Goal: Information Seeking & Learning: Learn about a topic

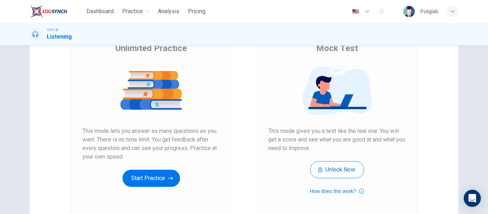
scroll to position [55, 0]
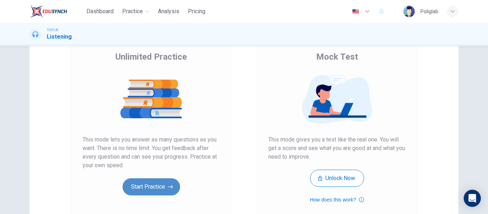
click at [147, 187] on button "Start Practice" at bounding box center [152, 186] width 58 height 17
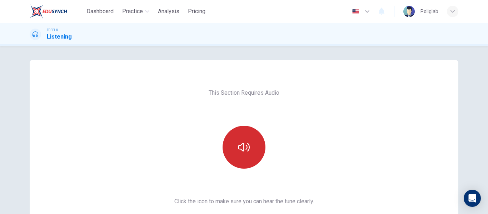
click at [251, 133] on button "button" at bounding box center [244, 147] width 43 height 43
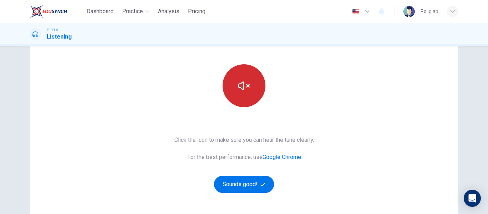
scroll to position [63, 0]
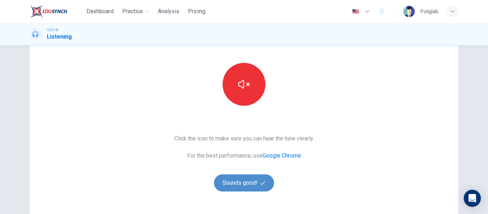
click at [247, 180] on button "Sounds good!" at bounding box center [244, 182] width 60 height 17
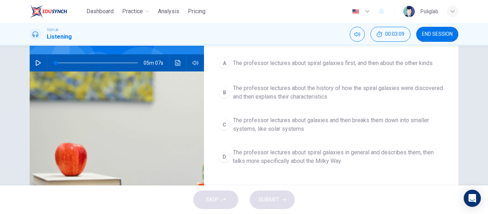
click at [31, 61] on div "05m 07s" at bounding box center [117, 62] width 174 height 17
click at [39, 64] on icon "button" at bounding box center [38, 63] width 6 height 6
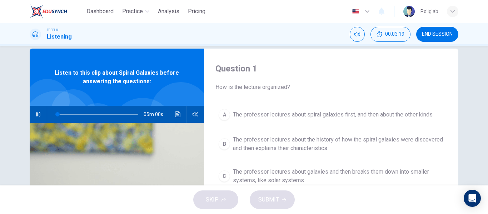
scroll to position [0, 0]
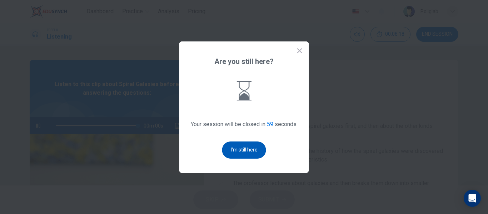
type input "0"
click at [251, 149] on button "I'm still here" at bounding box center [244, 150] width 44 height 17
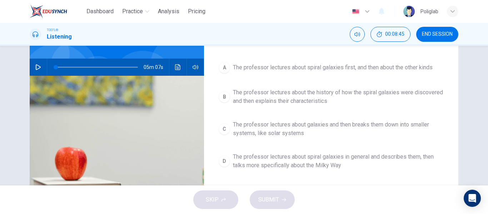
scroll to position [60, 0]
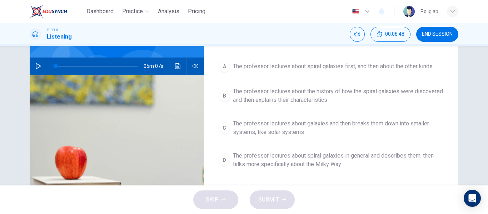
click at [287, 128] on span "The professor lectures about galaxies and then breaks them down into smaller sy…" at bounding box center [338, 127] width 211 height 17
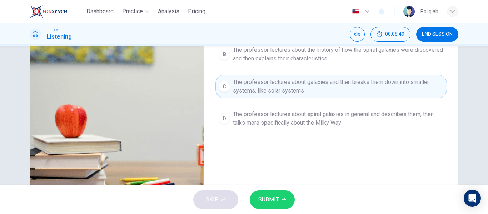
scroll to position [103, 0]
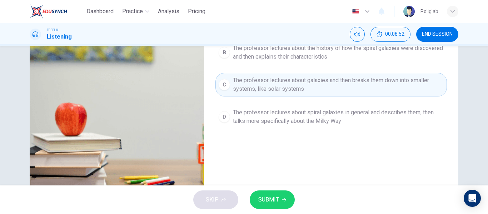
click at [265, 197] on span "SUBMIT" at bounding box center [268, 200] width 21 height 10
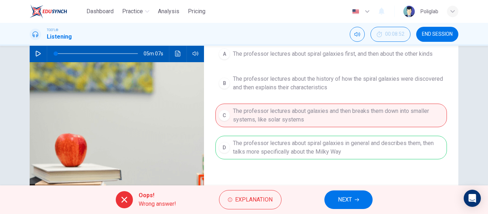
scroll to position [73, 0]
click at [346, 198] on span "NEXT" at bounding box center [345, 200] width 14 height 10
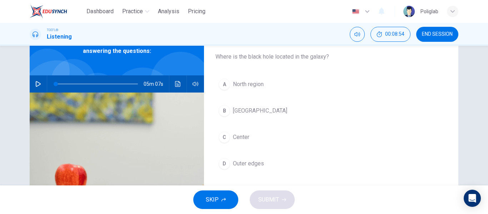
scroll to position [42, 0]
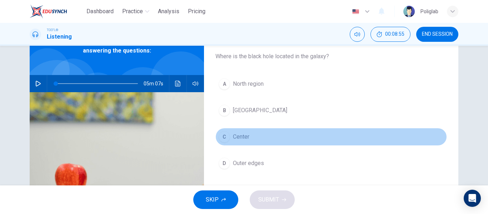
click at [230, 135] on button "C Center" at bounding box center [332, 137] width 232 height 18
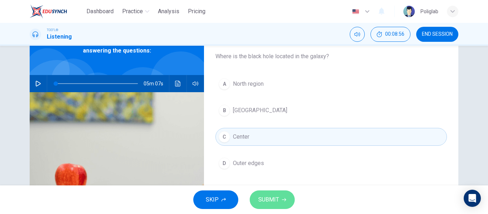
click at [271, 206] on button "SUBMIT" at bounding box center [272, 200] width 45 height 19
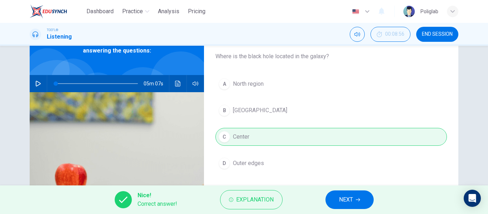
click at [350, 204] on span "NEXT" at bounding box center [346, 200] width 14 height 10
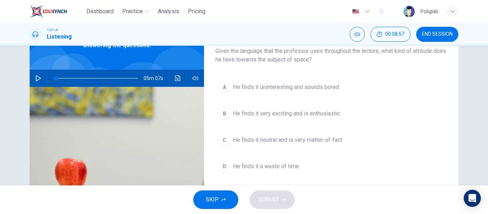
scroll to position [48, 0]
click at [295, 111] on span "He finds it very exciting and is enthusiastic" at bounding box center [286, 113] width 107 height 9
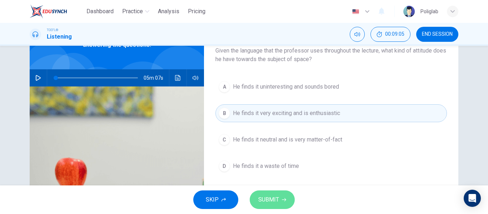
click at [272, 196] on span "SUBMIT" at bounding box center [268, 200] width 21 height 10
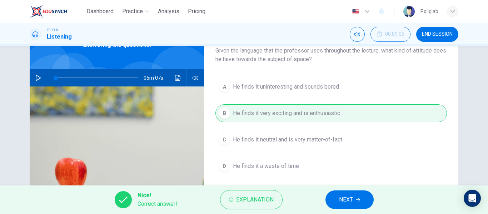
click at [342, 192] on button "NEXT" at bounding box center [350, 200] width 48 height 19
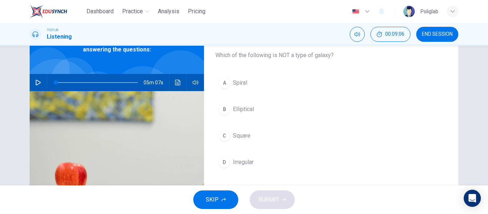
scroll to position [44, 0]
click at [238, 162] on span "Irregular" at bounding box center [243, 162] width 21 height 9
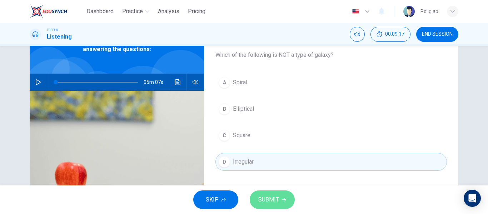
click at [271, 198] on span "SUBMIT" at bounding box center [268, 200] width 21 height 10
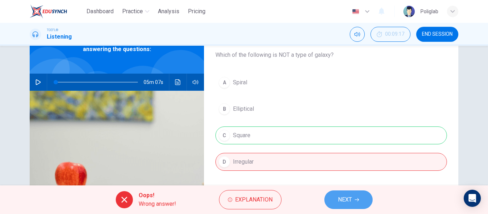
click at [343, 199] on span "NEXT" at bounding box center [345, 200] width 14 height 10
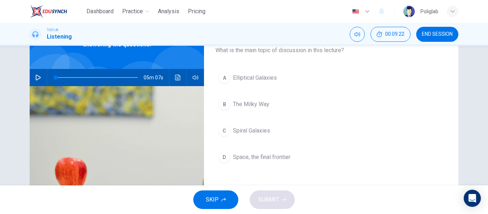
scroll to position [49, 0]
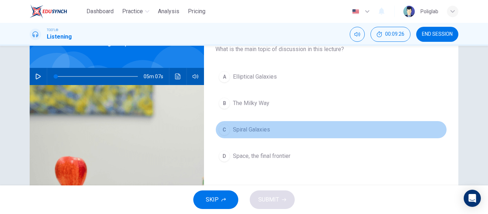
click at [284, 132] on button "C Spiral Galaxies" at bounding box center [332, 130] width 232 height 18
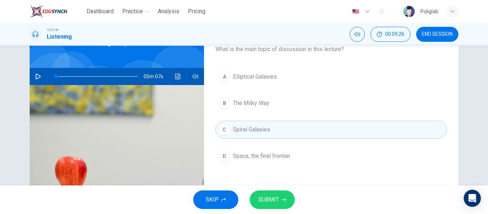
click at [274, 199] on span "SUBMIT" at bounding box center [268, 200] width 21 height 10
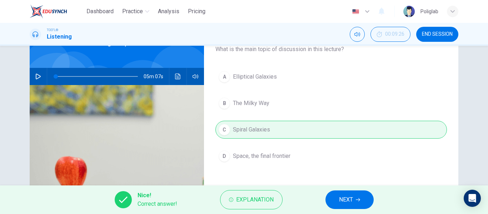
click at [337, 199] on button "NEXT" at bounding box center [350, 200] width 48 height 19
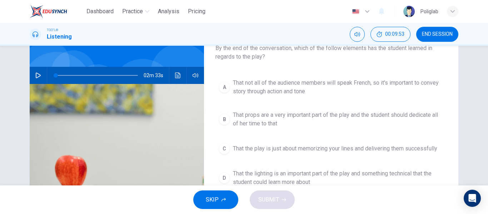
scroll to position [50, 0]
click at [36, 78] on icon "button" at bounding box center [38, 76] width 5 height 6
type input "2"
type input "0"
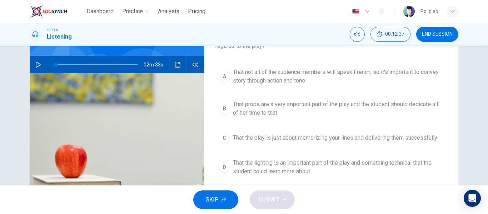
scroll to position [65, 0]
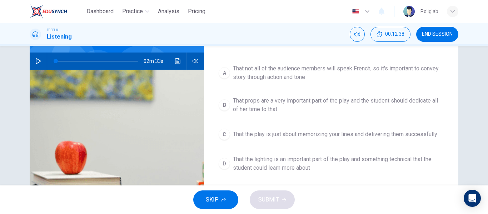
click at [278, 68] on span "That not all of the audience members will speak French, so it's important to co…" at bounding box center [338, 72] width 211 height 17
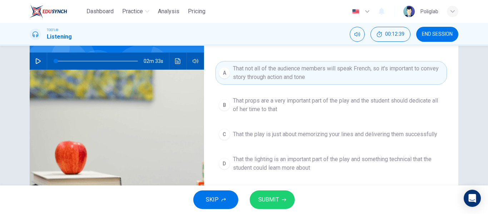
click at [264, 199] on span "SUBMIT" at bounding box center [268, 200] width 21 height 10
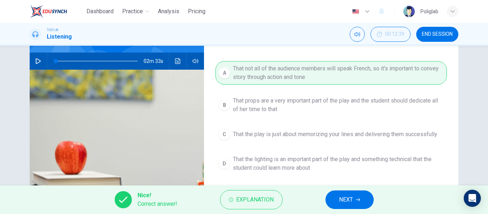
click at [351, 193] on button "NEXT" at bounding box center [350, 200] width 48 height 19
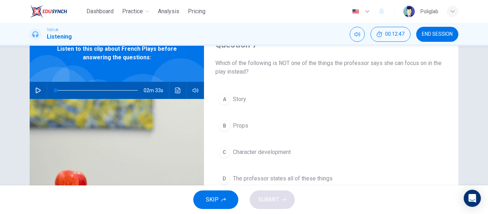
scroll to position [55, 0]
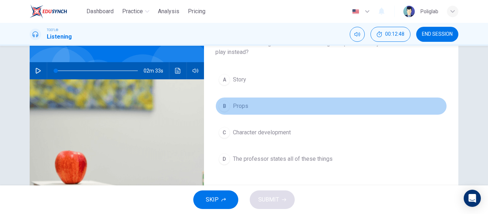
click at [253, 106] on button "B Props" at bounding box center [332, 106] width 232 height 18
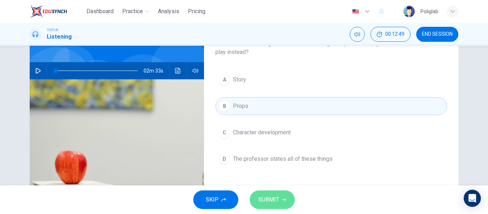
click at [267, 202] on span "SUBMIT" at bounding box center [268, 200] width 21 height 10
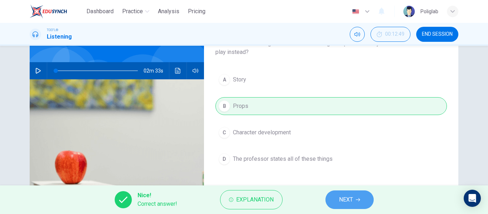
click at [350, 193] on button "NEXT" at bounding box center [350, 200] width 48 height 19
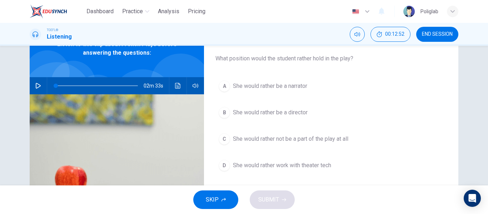
scroll to position [40, 0]
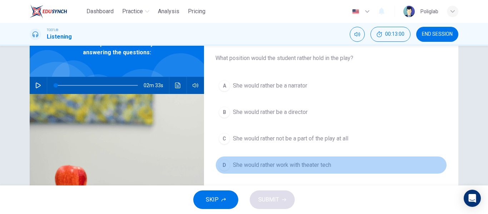
click at [347, 164] on button "D She would rather work with theater tech" at bounding box center [332, 165] width 232 height 18
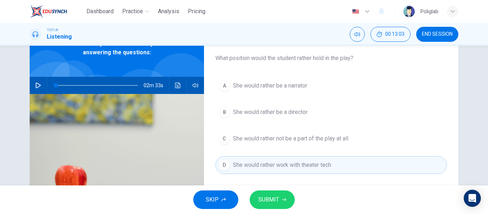
click at [276, 199] on span "SUBMIT" at bounding box center [268, 200] width 21 height 10
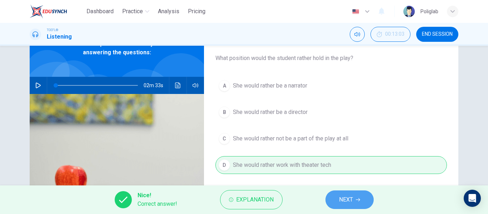
click at [344, 199] on span "NEXT" at bounding box center [346, 200] width 14 height 10
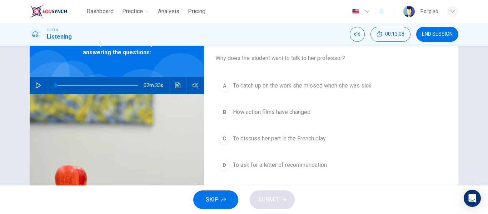
click at [349, 136] on button "C To discuss her part in the French play" at bounding box center [332, 139] width 232 height 18
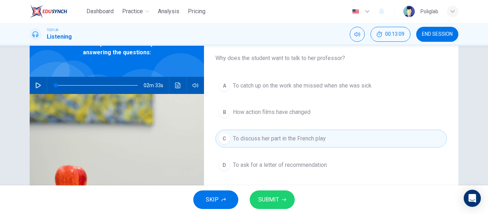
click at [275, 203] on span "SUBMIT" at bounding box center [268, 200] width 21 height 10
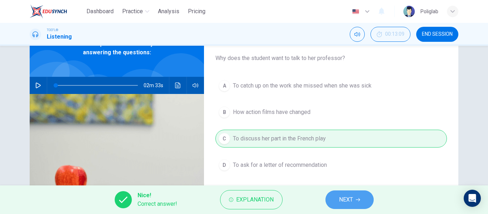
click at [349, 203] on span "NEXT" at bounding box center [346, 200] width 14 height 10
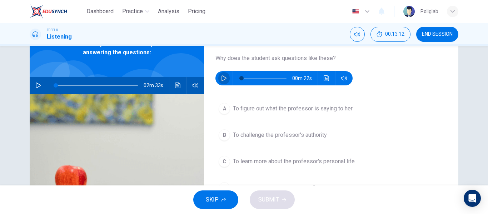
click at [222, 80] on icon "button" at bounding box center [224, 78] width 6 height 6
type input "0"
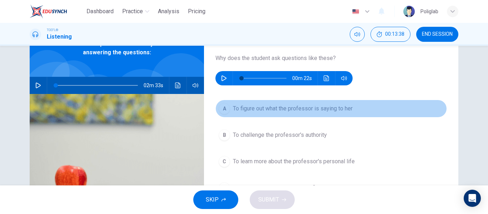
click at [279, 113] on span "To figure out what the professor is saying to her" at bounding box center [293, 108] width 120 height 9
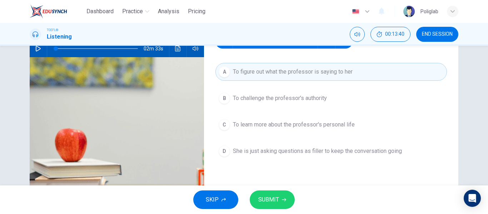
scroll to position [67, 0]
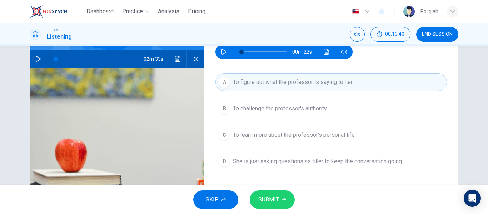
click at [280, 196] on button "SUBMIT" at bounding box center [272, 200] width 45 height 19
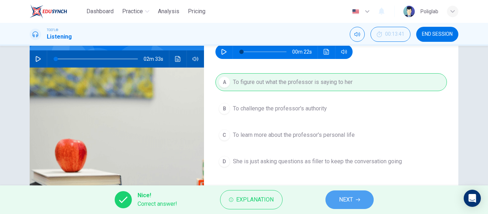
click at [335, 201] on button "NEXT" at bounding box center [350, 200] width 48 height 19
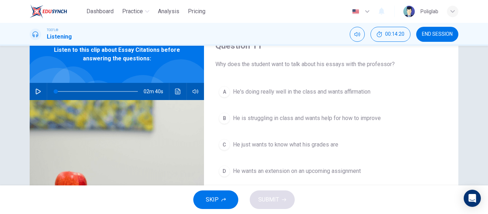
scroll to position [33, 0]
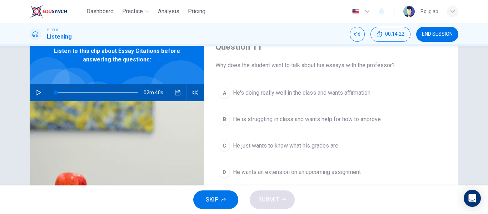
click at [38, 95] on icon "button" at bounding box center [38, 93] width 6 height 6
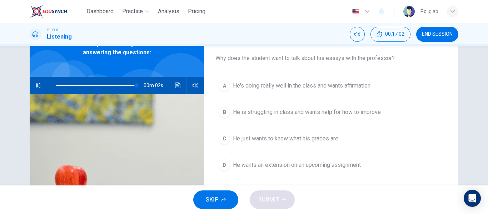
scroll to position [41, 0]
type input "0"
click at [258, 113] on span "He is struggling in class and wants help for how to improve" at bounding box center [307, 112] width 148 height 9
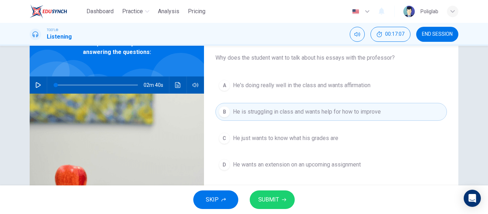
click at [272, 196] on span "SUBMIT" at bounding box center [268, 200] width 21 height 10
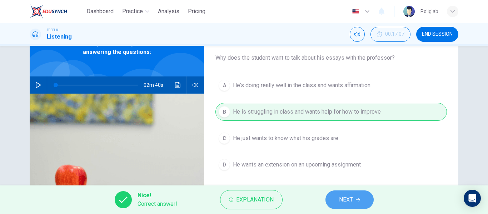
click at [356, 196] on button "NEXT" at bounding box center [350, 200] width 48 height 19
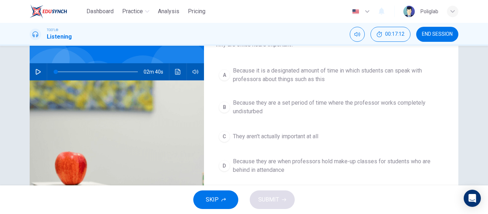
scroll to position [55, 0]
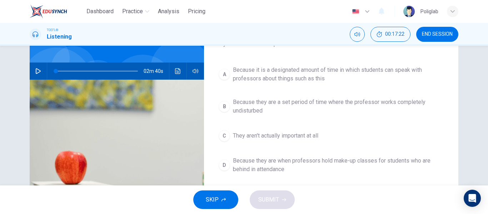
click at [359, 79] on span "Because it is a designated amount of time in which students can speak with prof…" at bounding box center [338, 74] width 211 height 17
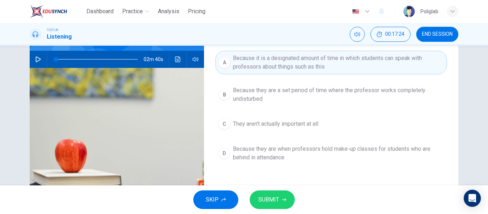
scroll to position [67, 0]
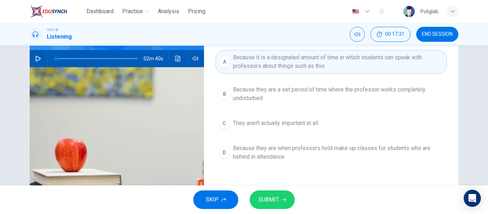
click at [264, 198] on span "SUBMIT" at bounding box center [268, 200] width 21 height 10
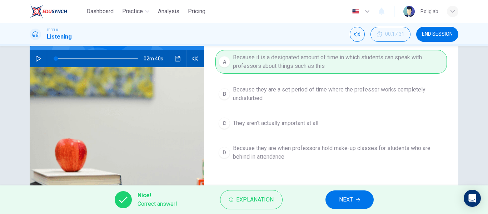
click at [348, 199] on span "NEXT" at bounding box center [346, 200] width 14 height 10
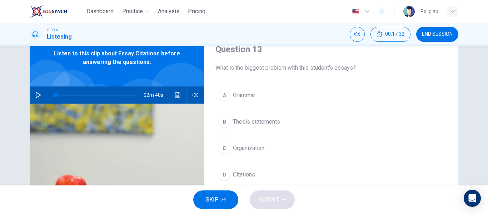
scroll to position [40, 0]
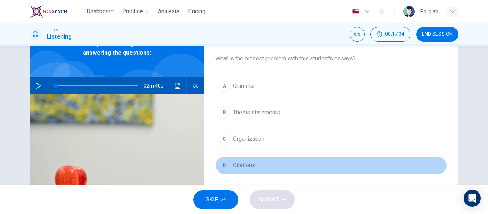
click at [257, 166] on button "D Citations" at bounding box center [332, 166] width 232 height 18
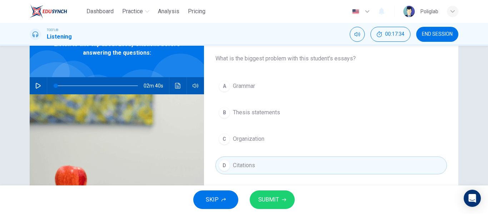
click at [270, 190] on div "SKIP SUBMIT" at bounding box center [244, 200] width 488 height 29
click at [271, 196] on span "SUBMIT" at bounding box center [268, 200] width 21 height 10
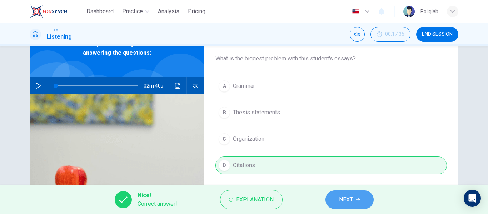
click at [348, 193] on button "NEXT" at bounding box center [350, 200] width 48 height 19
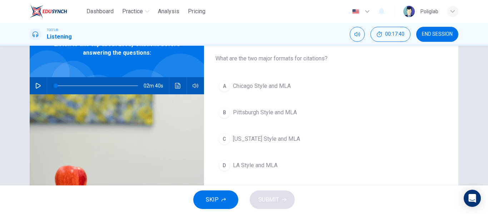
click at [297, 88] on button "A Chicago Style and MLA" at bounding box center [332, 86] width 232 height 18
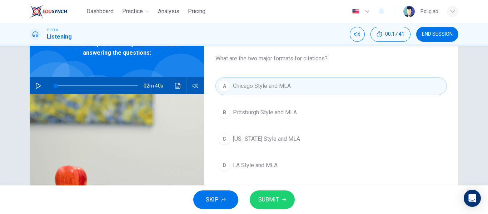
click at [276, 206] on button "SUBMIT" at bounding box center [272, 200] width 45 height 19
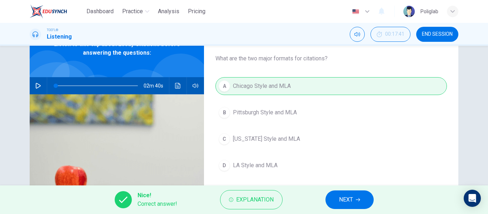
click at [350, 196] on span "NEXT" at bounding box center [346, 200] width 14 height 10
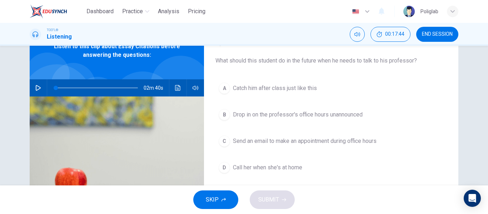
scroll to position [38, 0]
click at [329, 148] on button "C Send an email to make an appointment during office hours" at bounding box center [332, 141] width 232 height 18
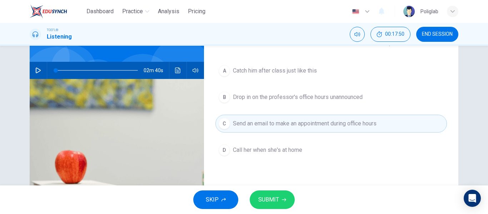
scroll to position [57, 0]
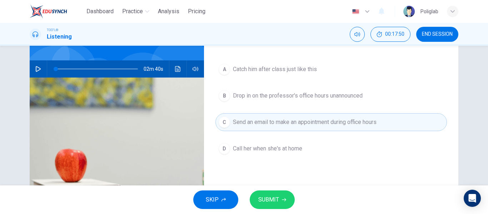
click at [277, 200] on span "SUBMIT" at bounding box center [268, 200] width 21 height 10
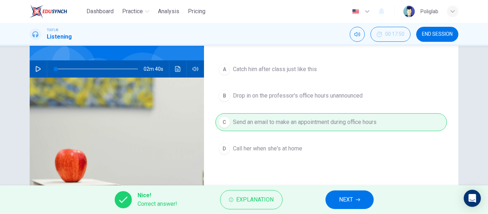
click at [347, 199] on span "NEXT" at bounding box center [346, 200] width 14 height 10
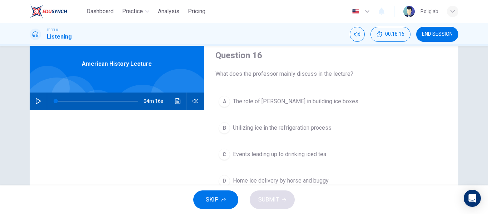
scroll to position [24, 0]
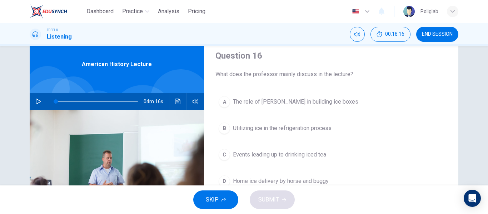
click at [35, 102] on icon "button" at bounding box center [38, 102] width 6 height 6
type input "0"
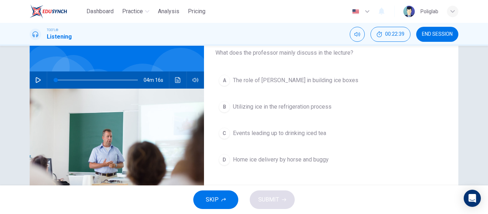
scroll to position [48, 0]
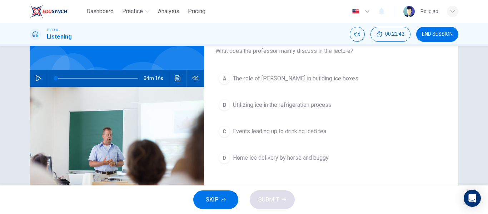
click at [285, 78] on span "The role of [PERSON_NAME] in building ice boxes" at bounding box center [295, 78] width 125 height 9
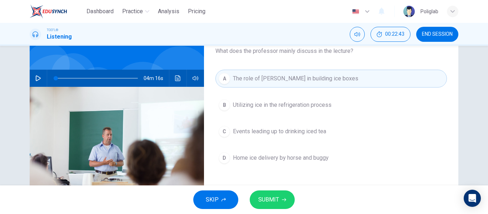
click at [271, 193] on button "SUBMIT" at bounding box center [272, 200] width 45 height 19
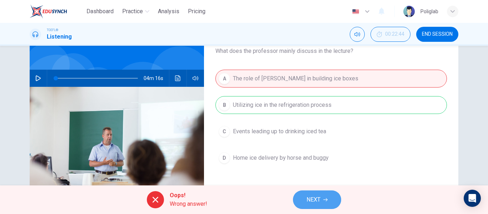
click at [324, 200] on button "NEXT" at bounding box center [317, 200] width 48 height 19
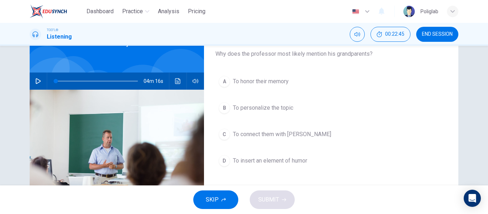
scroll to position [44, 0]
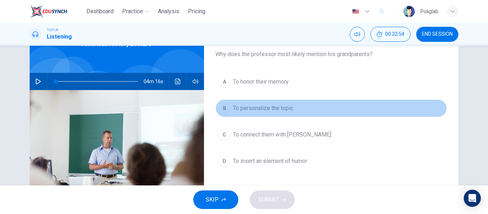
click at [288, 109] on span "To personalize the topic" at bounding box center [263, 108] width 60 height 9
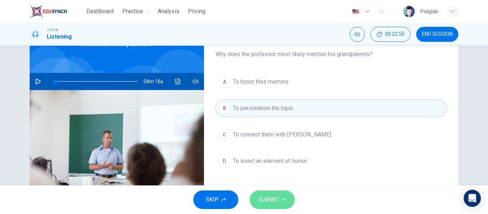
click at [270, 202] on span "SUBMIT" at bounding box center [268, 200] width 21 height 10
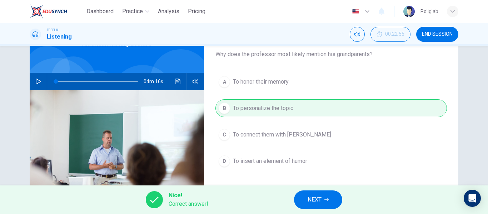
click at [318, 196] on span "NEXT" at bounding box center [315, 200] width 14 height 10
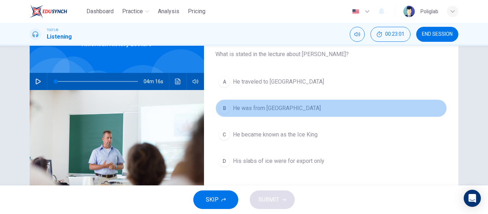
click at [288, 113] on button "B He was from [GEOGRAPHIC_DATA]" at bounding box center [332, 108] width 232 height 18
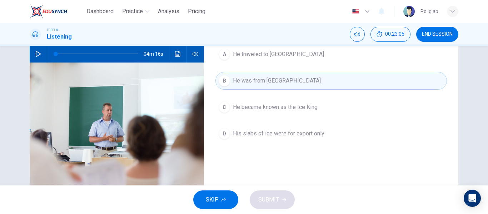
scroll to position [72, 0]
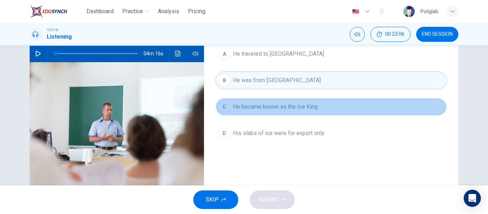
click at [293, 107] on span "He became known as the Ice King" at bounding box center [275, 107] width 85 height 9
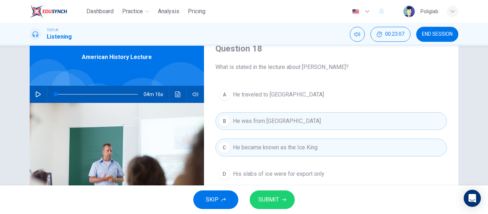
scroll to position [39, 0]
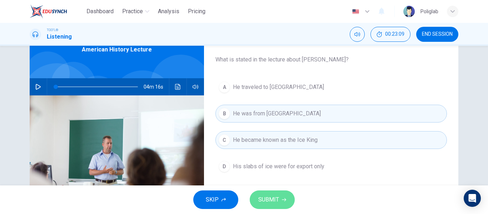
click at [274, 198] on span "SUBMIT" at bounding box center [268, 200] width 21 height 10
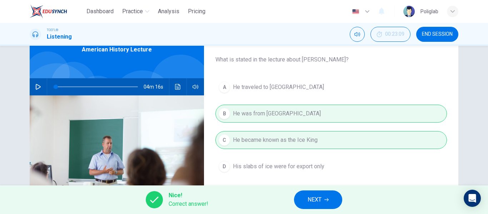
click at [313, 203] on span "NEXT" at bounding box center [315, 200] width 14 height 10
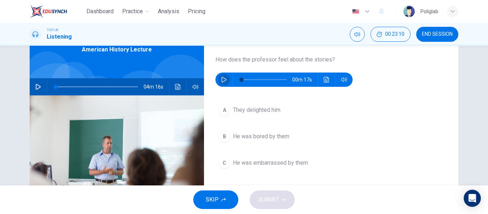
click at [226, 80] on icon "button" at bounding box center [224, 80] width 6 height 6
type input "0"
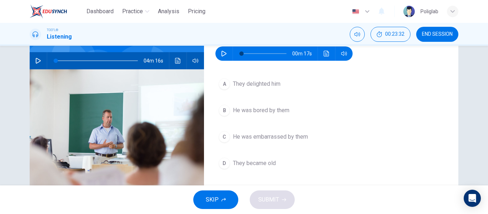
scroll to position [66, 0]
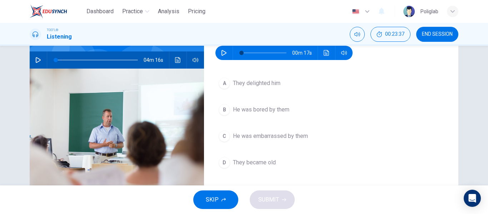
click at [276, 84] on span "They delighted him" at bounding box center [257, 83] width 48 height 9
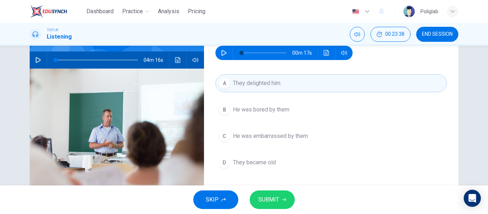
click at [274, 200] on span "SUBMIT" at bounding box center [268, 200] width 21 height 10
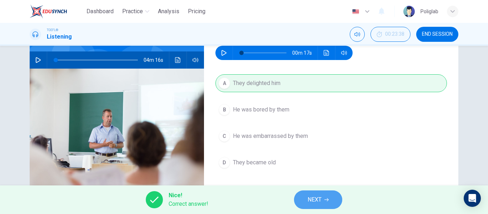
click at [327, 201] on icon "button" at bounding box center [327, 200] width 4 height 4
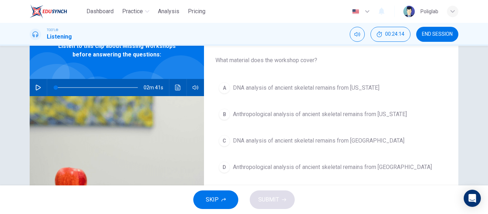
scroll to position [0, 0]
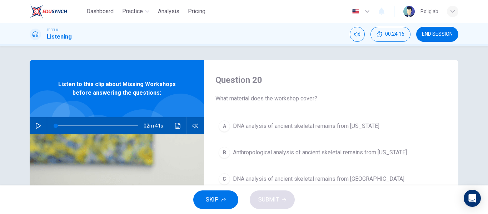
click at [36, 122] on button "button" at bounding box center [38, 125] width 11 height 17
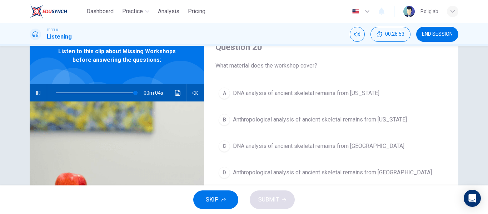
scroll to position [36, 0]
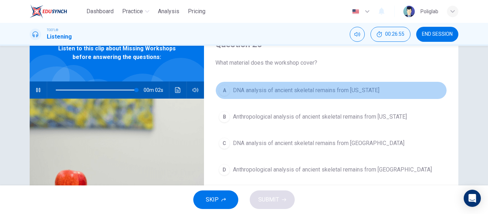
click at [260, 84] on button "A DNA analysis of ancient skeletal remains from [US_STATE]" at bounding box center [332, 91] width 232 height 18
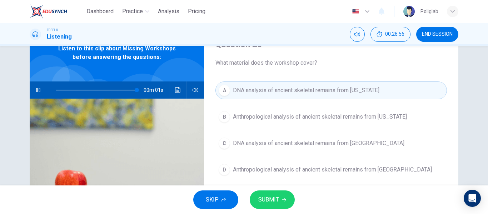
click at [264, 201] on span "SUBMIT" at bounding box center [268, 200] width 21 height 10
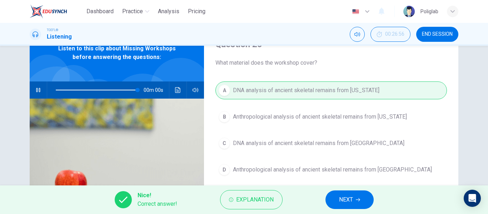
type input "0"
click at [347, 197] on span "NEXT" at bounding box center [346, 200] width 14 height 10
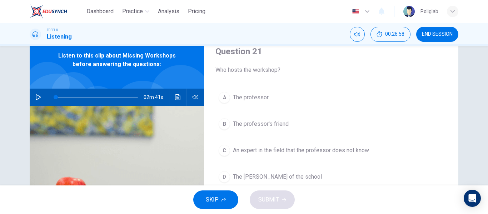
scroll to position [29, 0]
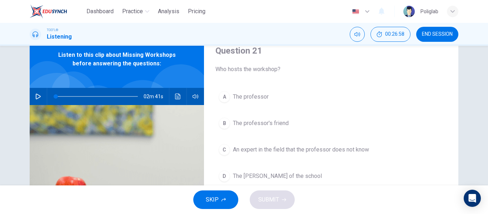
click at [303, 119] on button "B The professor's friend" at bounding box center [332, 123] width 232 height 18
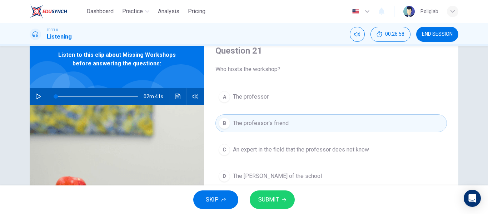
click at [279, 204] on button "SUBMIT" at bounding box center [272, 200] width 45 height 19
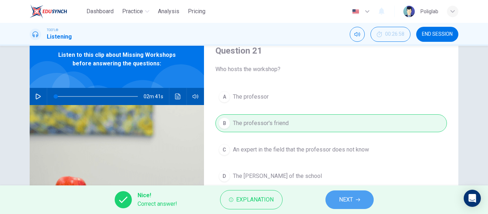
click at [348, 202] on span "NEXT" at bounding box center [346, 200] width 14 height 10
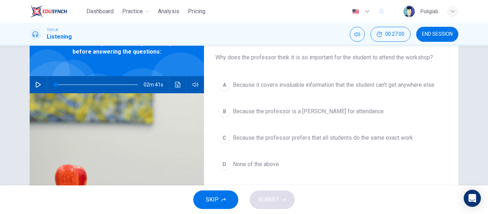
scroll to position [33, 0]
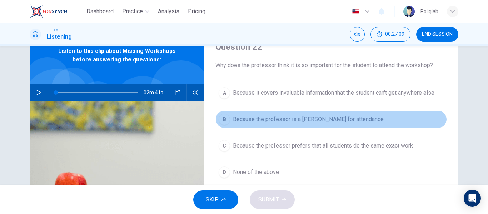
click at [315, 122] on span "Because the professor is a [PERSON_NAME] for attendance" at bounding box center [308, 119] width 151 height 9
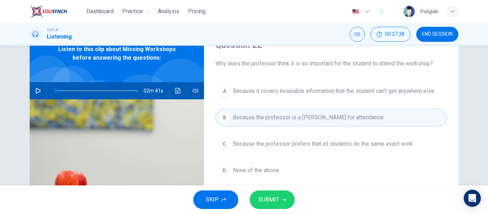
scroll to position [36, 0]
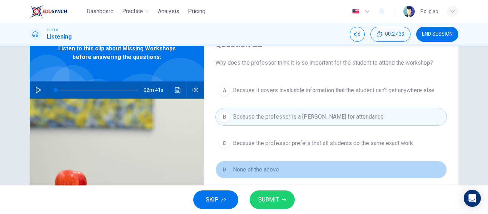
click at [261, 169] on span "None of the above" at bounding box center [256, 170] width 46 height 9
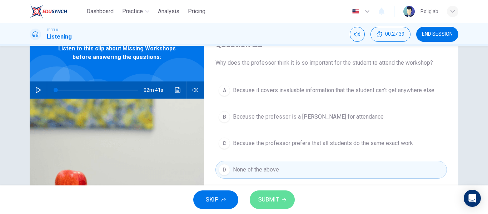
click at [271, 196] on span "SUBMIT" at bounding box center [268, 200] width 21 height 10
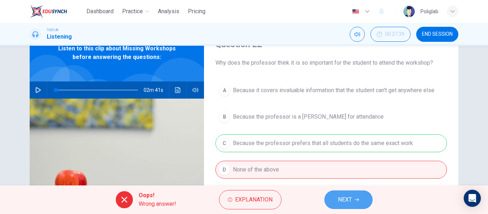
click at [342, 198] on span "NEXT" at bounding box center [345, 200] width 14 height 10
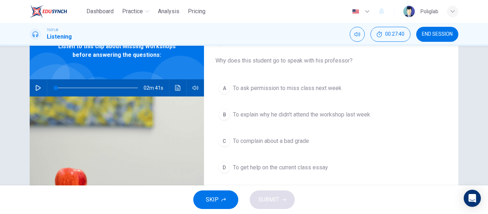
scroll to position [38, 0]
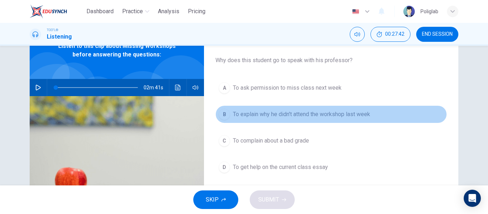
click at [337, 115] on span "To explain why he didn't attend the workshop last week" at bounding box center [301, 114] width 137 height 9
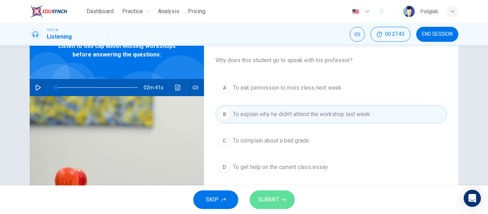
click at [275, 194] on button "SUBMIT" at bounding box center [272, 200] width 45 height 19
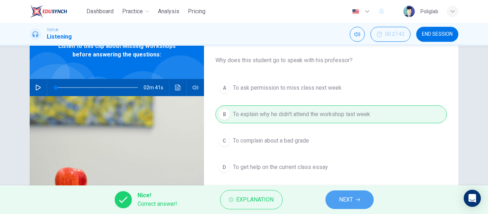
click at [350, 199] on span "NEXT" at bounding box center [346, 200] width 14 height 10
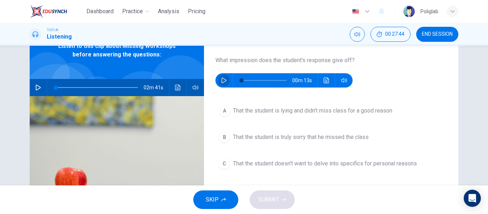
click at [224, 80] on icon "button" at bounding box center [224, 81] width 6 height 6
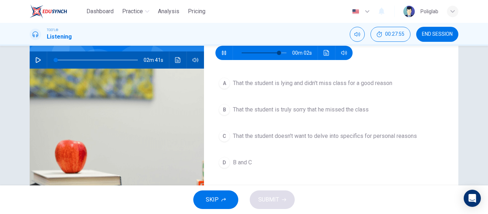
scroll to position [66, 0]
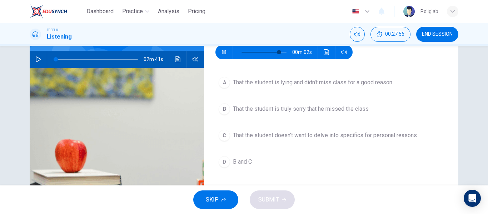
click at [313, 115] on button "B That the student is truly sorry that he missed the class" at bounding box center [332, 109] width 232 height 18
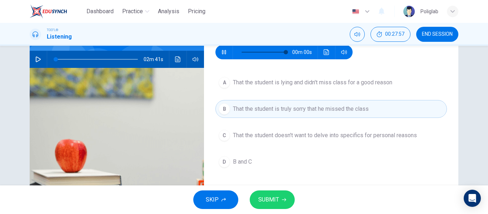
type input "0"
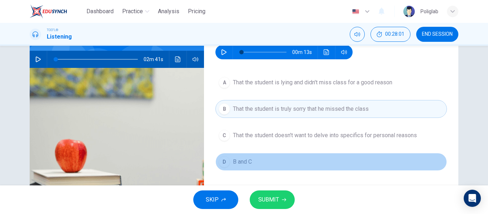
click at [244, 162] on span "B and C" at bounding box center [242, 162] width 19 height 9
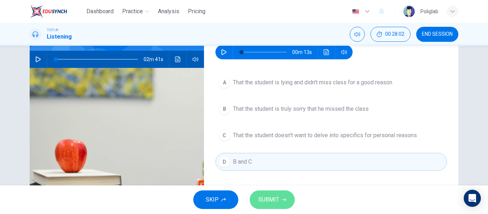
click at [280, 198] on button "SUBMIT" at bounding box center [272, 200] width 45 height 19
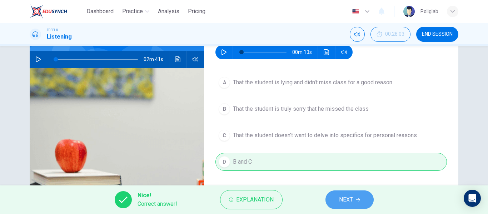
click at [342, 201] on span "NEXT" at bounding box center [346, 200] width 14 height 10
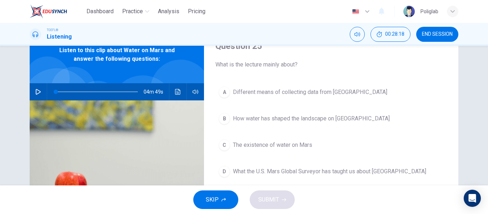
scroll to position [0, 0]
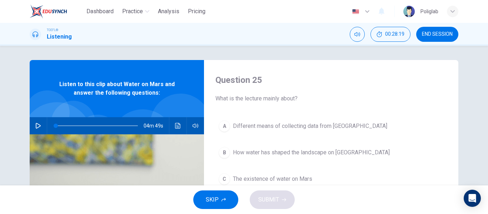
click at [36, 126] on icon "button" at bounding box center [38, 126] width 5 height 6
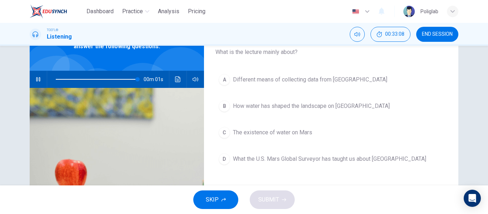
scroll to position [49, 0]
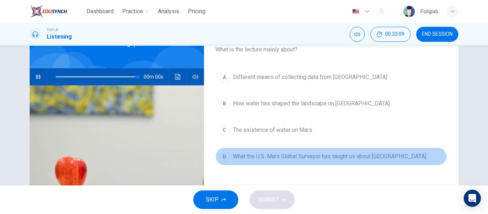
click at [340, 155] on span "What the U.S. Mars Global Surveyor has taught us about [GEOGRAPHIC_DATA]" at bounding box center [329, 156] width 193 height 9
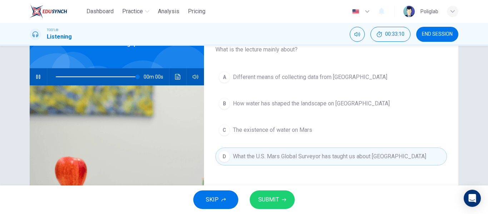
type input "0"
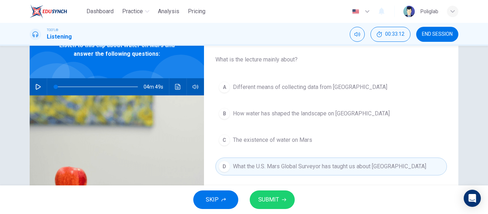
click at [276, 196] on span "SUBMIT" at bounding box center [268, 200] width 21 height 10
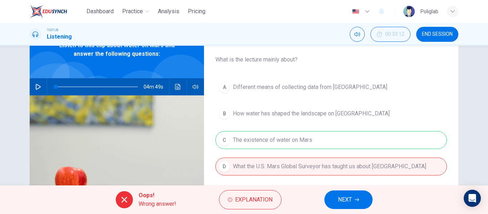
click at [351, 200] on span "NEXT" at bounding box center [345, 200] width 14 height 10
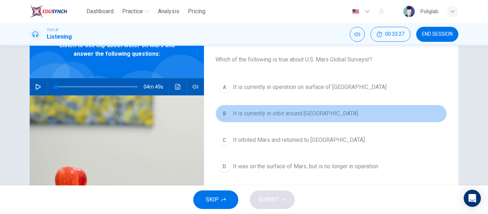
click at [320, 117] on button "B It is currently in orbit around [GEOGRAPHIC_DATA]" at bounding box center [332, 114] width 232 height 18
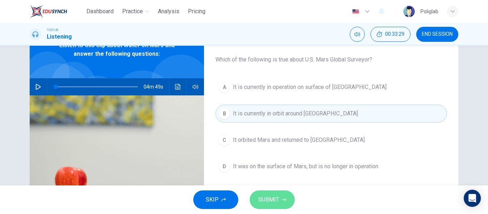
click at [284, 197] on button "SUBMIT" at bounding box center [272, 200] width 45 height 19
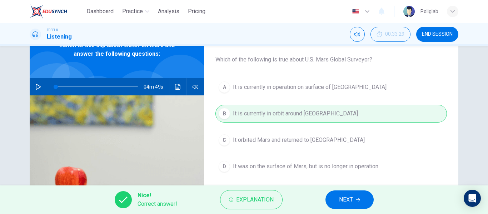
click at [381, 200] on div "Nice! Correct answer! Explanation NEXT" at bounding box center [244, 200] width 488 height 29
click at [364, 199] on button "NEXT" at bounding box center [350, 200] width 48 height 19
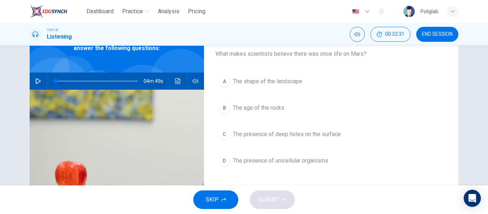
scroll to position [46, 0]
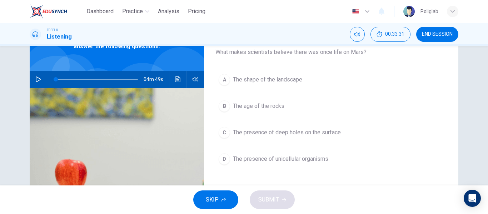
click at [316, 86] on button "A The shape of the landscape" at bounding box center [332, 80] width 232 height 18
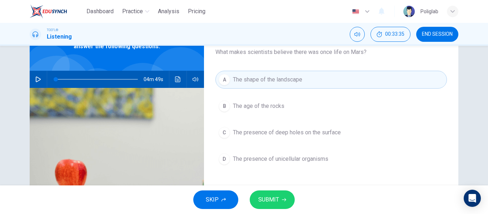
click at [277, 199] on span "SUBMIT" at bounding box center [268, 200] width 21 height 10
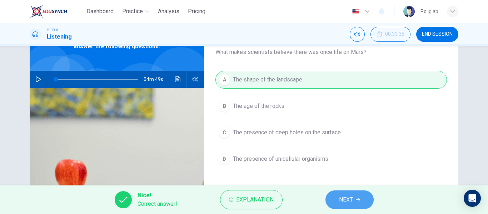
click at [340, 194] on button "NEXT" at bounding box center [350, 200] width 48 height 19
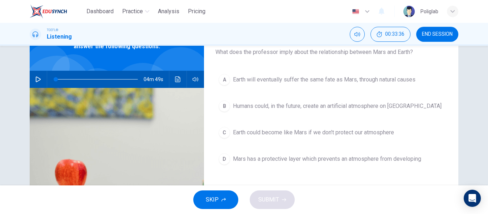
scroll to position [36, 0]
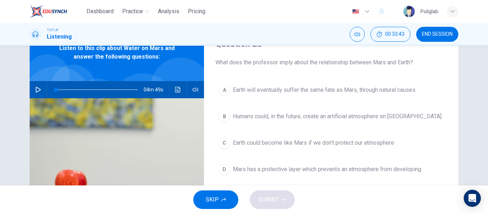
click at [344, 146] on span "Earth could become like Mars if we don't protect our atmosphere" at bounding box center [313, 143] width 161 height 9
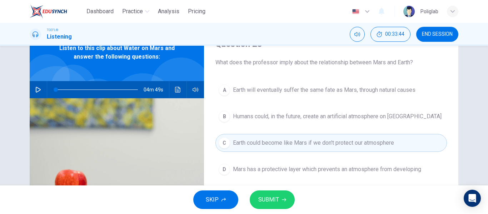
scroll to position [48, 0]
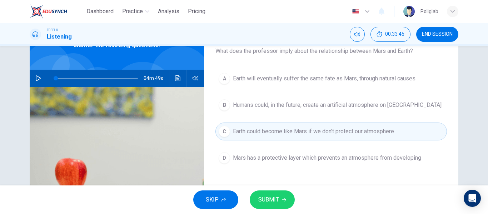
click at [281, 198] on button "SUBMIT" at bounding box center [272, 200] width 45 height 19
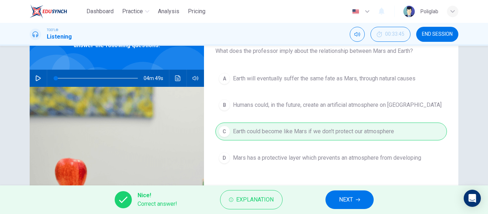
click at [343, 200] on span "NEXT" at bounding box center [346, 200] width 14 height 10
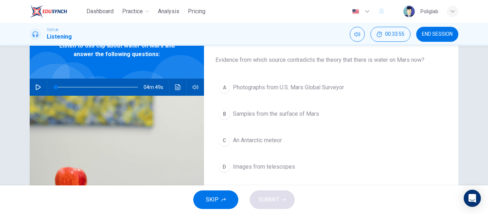
scroll to position [53, 0]
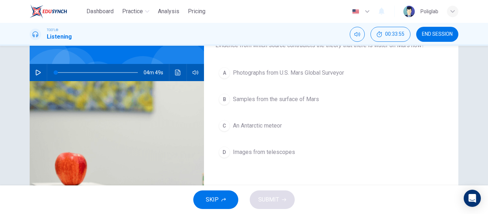
click at [294, 128] on button "C An Antarctic meteor" at bounding box center [332, 126] width 232 height 18
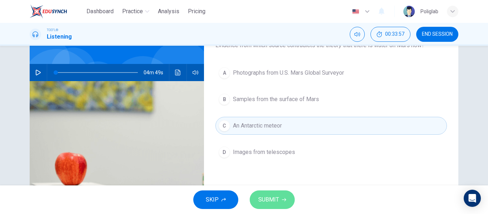
click at [276, 197] on span "SUBMIT" at bounding box center [268, 200] width 21 height 10
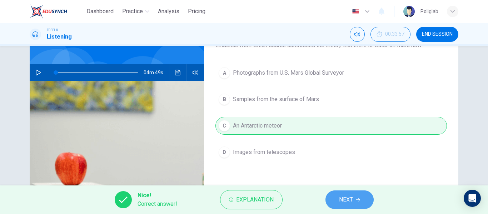
click at [342, 199] on span "NEXT" at bounding box center [346, 200] width 14 height 10
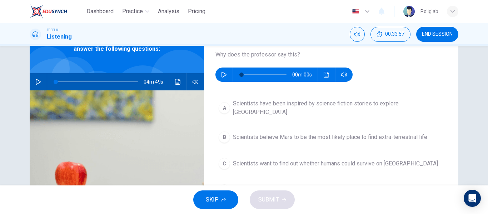
scroll to position [43, 0]
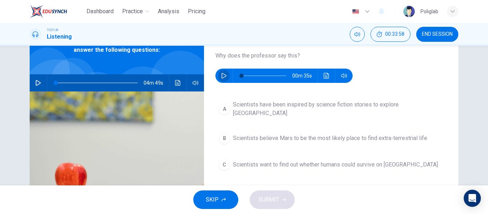
click at [226, 76] on icon "button" at bounding box center [224, 76] width 5 height 6
type input "0"
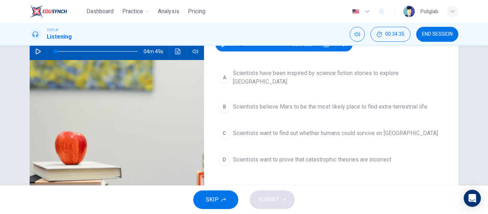
scroll to position [75, 0]
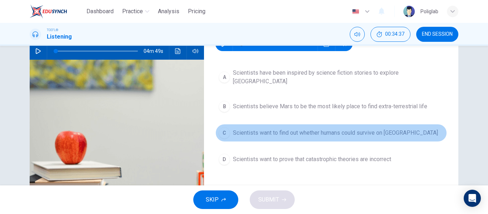
click at [275, 130] on span "Scientists want to find out whether humans could survive on [GEOGRAPHIC_DATA]" at bounding box center [335, 133] width 205 height 9
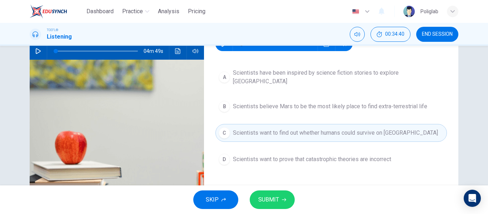
click at [272, 198] on span "SUBMIT" at bounding box center [268, 200] width 21 height 10
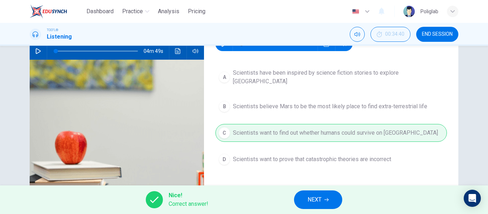
click at [317, 199] on span "NEXT" at bounding box center [315, 200] width 14 height 10
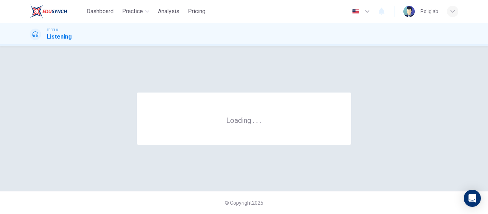
scroll to position [0, 0]
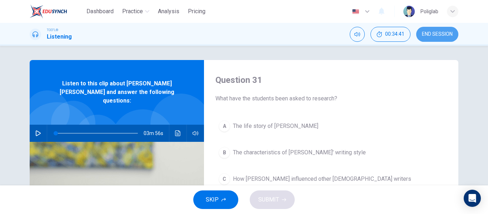
click at [428, 38] on button "END SESSION" at bounding box center [437, 34] width 42 height 15
